Goal: Check status: Check status

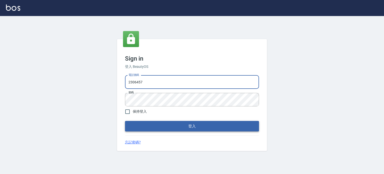
click at [180, 130] on button "登入" at bounding box center [192, 126] width 134 height 11
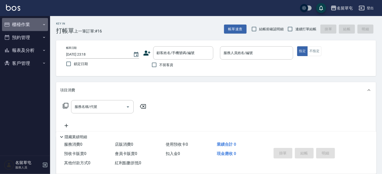
click at [34, 22] on button "櫃檯作業" at bounding box center [25, 24] width 46 height 13
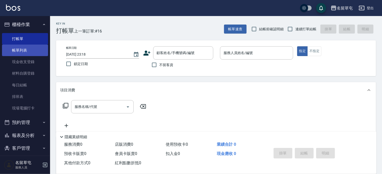
click at [28, 51] on link "帳單列表" at bounding box center [25, 51] width 46 height 12
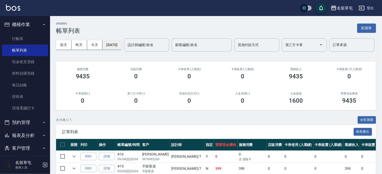
click at [111, 41] on button "[DATE]" at bounding box center [111, 44] width 19 height 9
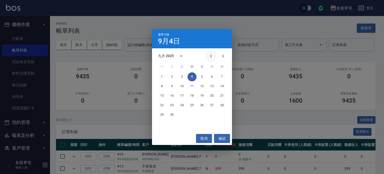
click at [212, 55] on icon "Previous month" at bounding box center [211, 56] width 2 height 3
click at [211, 55] on icon "Previous month" at bounding box center [211, 56] width 2 height 3
click at [174, 104] on button "17" at bounding box center [172, 105] width 9 height 9
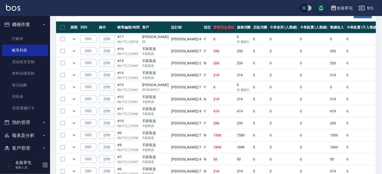
scroll to position [125, 0]
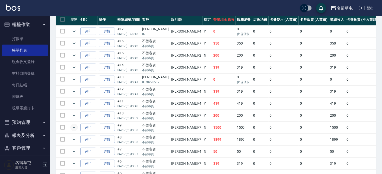
click at [75, 130] on icon "expand row" at bounding box center [74, 127] width 6 height 6
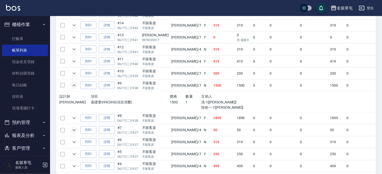
scroll to position [175, 0]
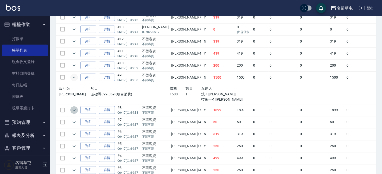
click at [74, 113] on icon "expand row" at bounding box center [74, 110] width 6 height 6
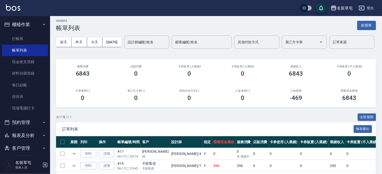
scroll to position [0, 0]
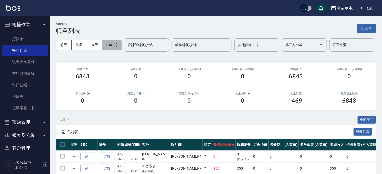
click at [111, 43] on button "[DATE]" at bounding box center [111, 44] width 19 height 9
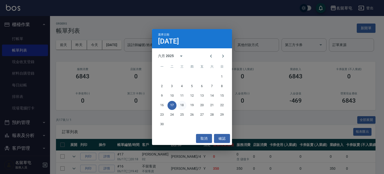
click at [184, 104] on button "18" at bounding box center [182, 105] width 9 height 9
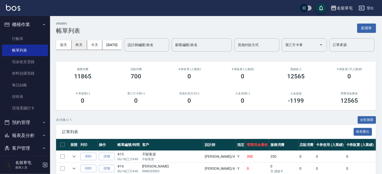
click at [81, 45] on button "昨天" at bounding box center [80, 44] width 16 height 9
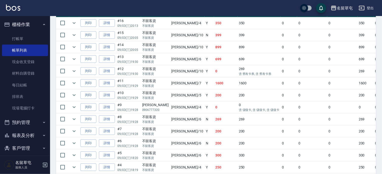
scroll to position [125, 0]
